Goal: Use online tool/utility: Utilize a website feature to perform a specific function

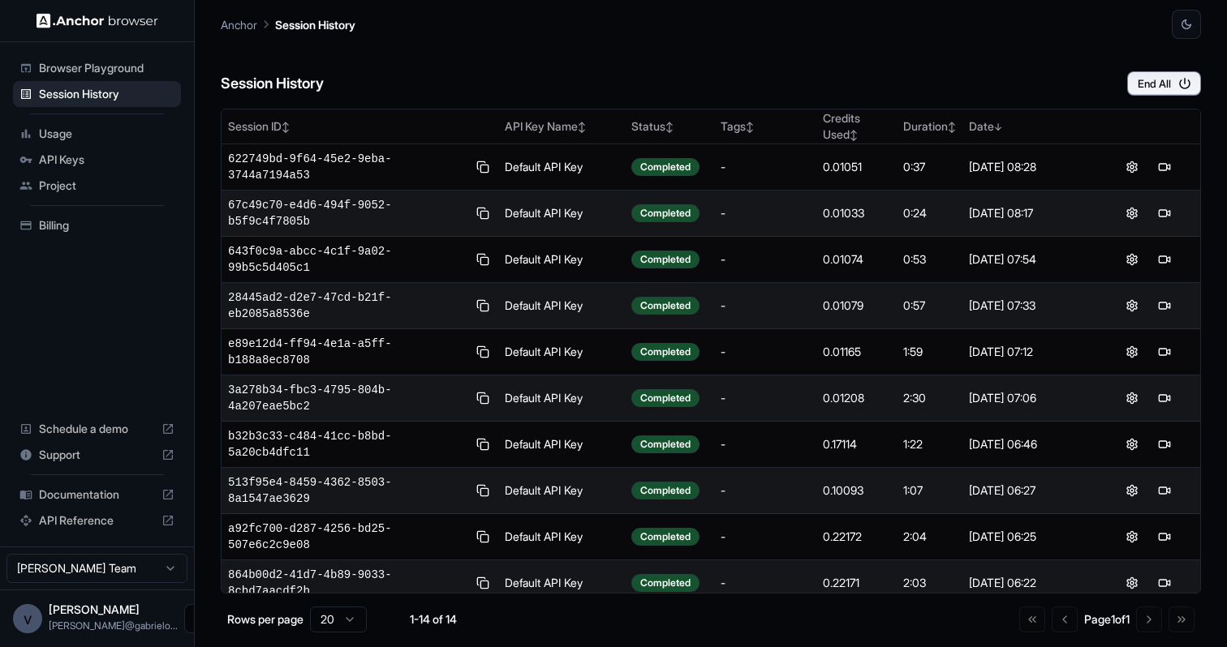
click at [184, 619] on button "Open menu" at bounding box center [198, 618] width 29 height 29
click at [136, 622] on div at bounding box center [136, 619] width 65 height 16
